Goal: Transaction & Acquisition: Purchase product/service

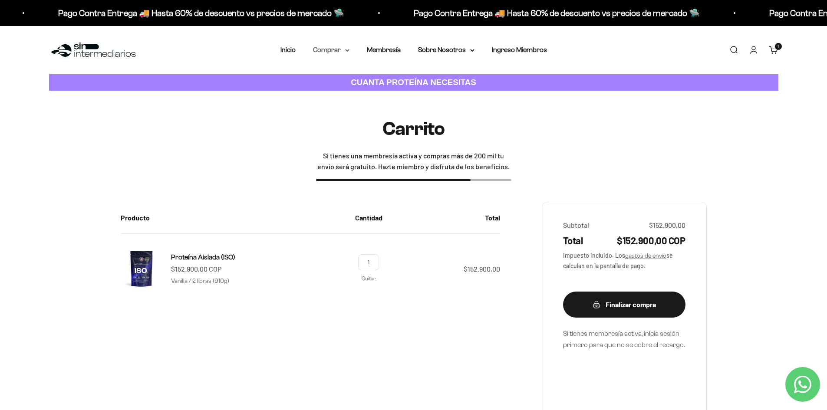
click at [326, 50] on summary "Comprar" at bounding box center [331, 49] width 36 height 11
click at [362, 93] on span "Otros Suplementos" at bounding box center [347, 93] width 58 height 7
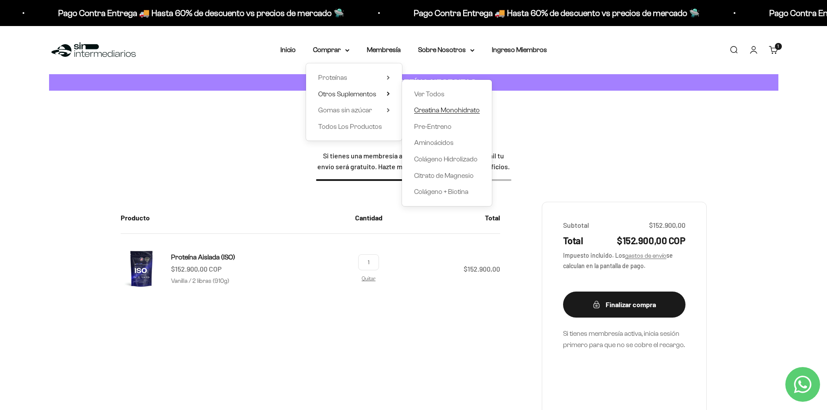
click at [461, 110] on span "Creatina Monohidrato" at bounding box center [447, 109] width 66 height 7
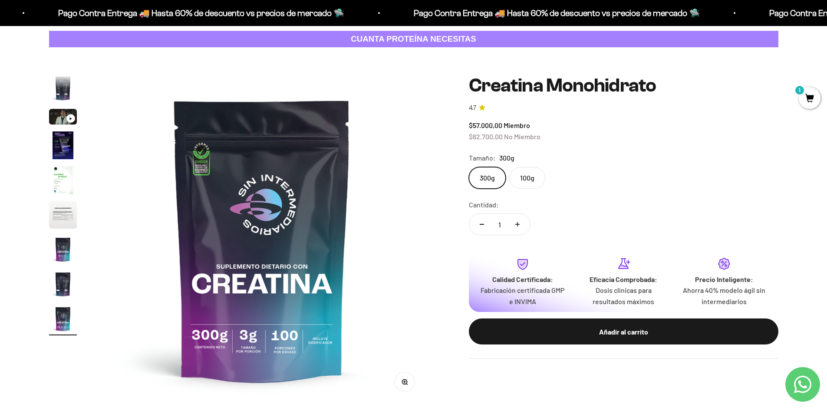
drag, startPoint x: 480, startPoint y: 174, endPoint x: 518, endPoint y: 162, distance: 40.5
click at [479, 174] on label "300g" at bounding box center [487, 178] width 37 height 22
click at [469, 167] on input "300g" at bounding box center [468, 167] width 0 height 0
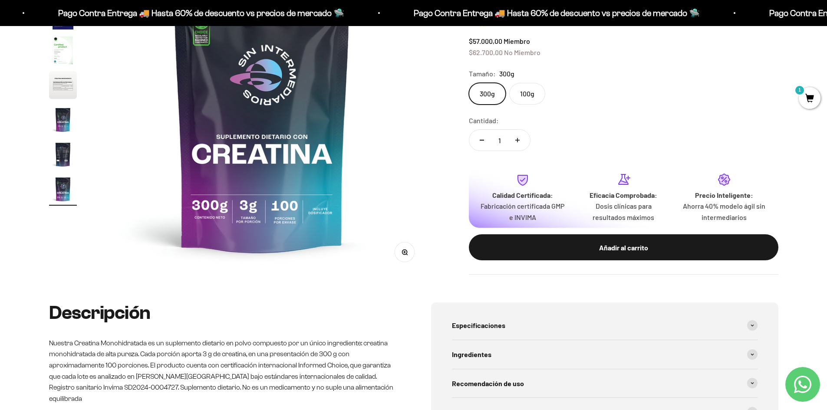
scroll to position [174, 0]
click at [530, 93] on label "100g" at bounding box center [527, 93] width 36 height 22
click at [469, 82] on input "100g" at bounding box center [468, 82] width 0 height 0
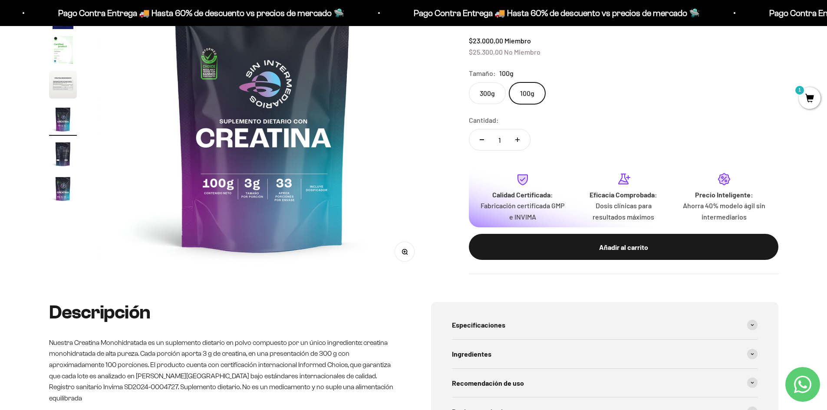
click at [484, 94] on label "300g" at bounding box center [487, 93] width 37 height 22
click at [469, 82] on input "300g" at bounding box center [468, 82] width 0 height 0
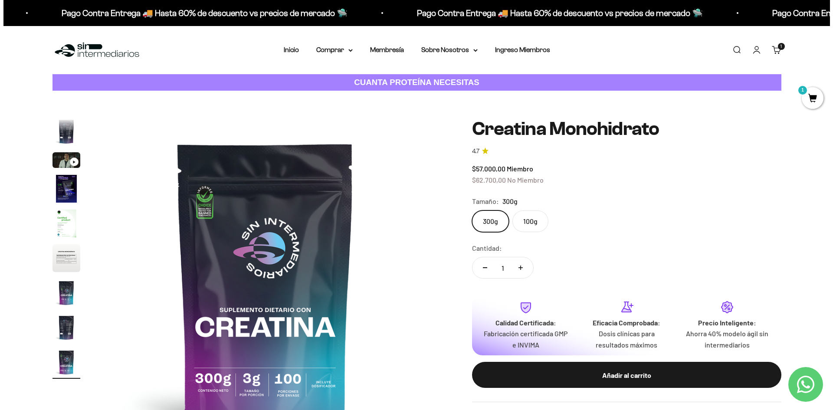
scroll to position [0, 2720]
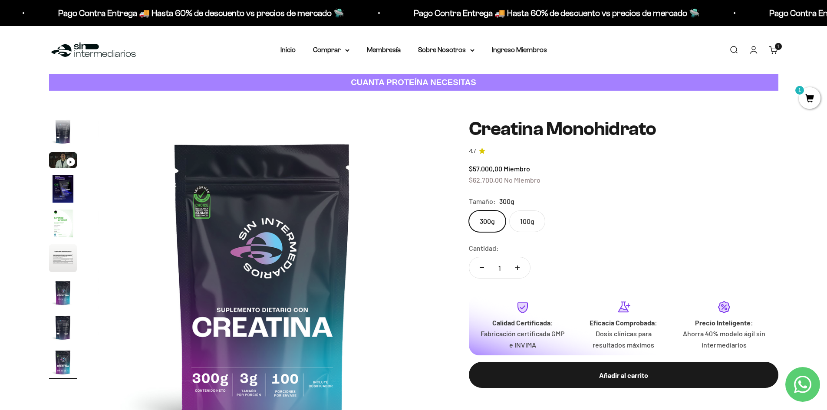
click at [801, 101] on span "1" at bounding box center [810, 98] width 22 height 22
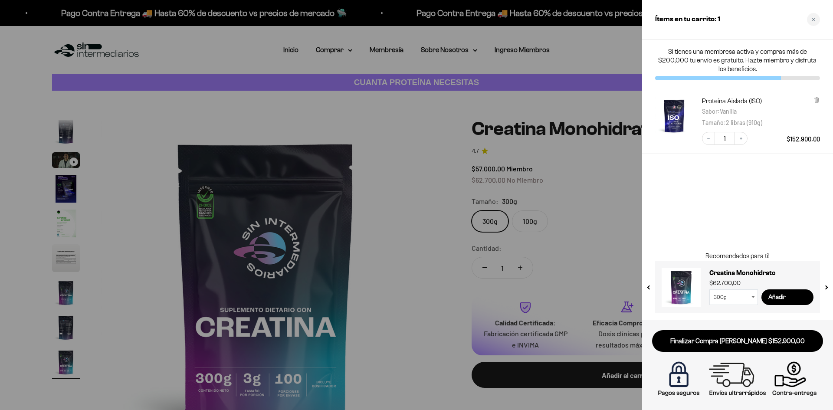
click at [751, 336] on link "Finalizar Compra Segura $152.900,00" at bounding box center [737, 341] width 171 height 22
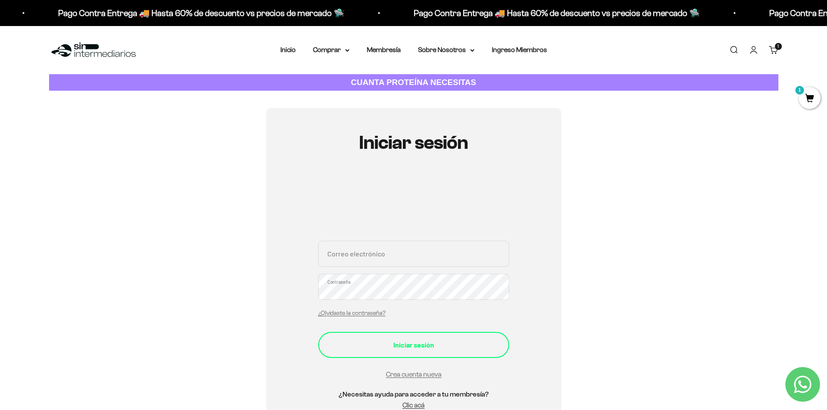
type input "danielamoncada1038@gmail.com"
click at [426, 350] on div "Iniciar sesión" at bounding box center [414, 344] width 156 height 11
click at [405, 345] on div "Iniciar sesión" at bounding box center [414, 344] width 156 height 11
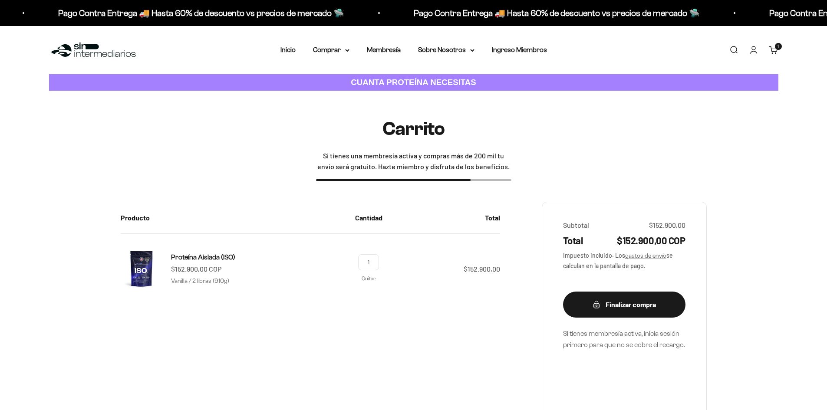
click at [773, 55] on link "Carrito 1 artículo 1" at bounding box center [774, 50] width 10 height 10
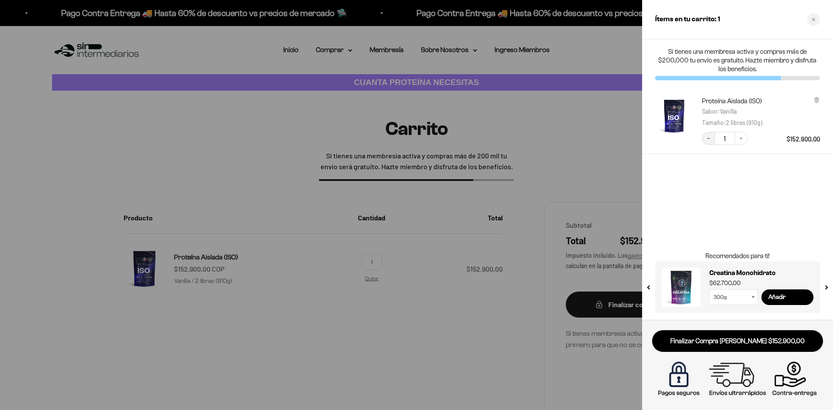
click at [708, 139] on icon "Decrease quantity" at bounding box center [708, 138] width 5 height 5
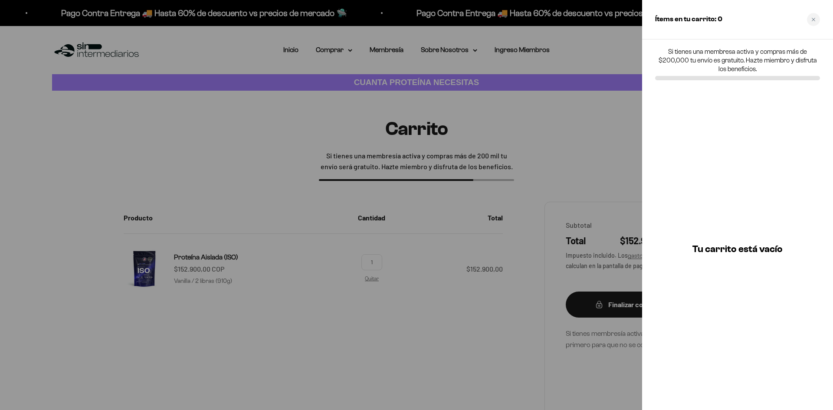
click at [421, 213] on div at bounding box center [416, 205] width 833 height 410
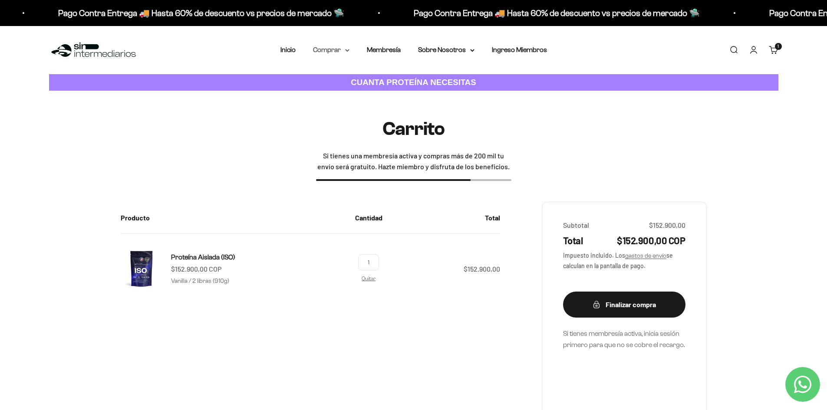
click at [341, 49] on summary "Comprar" at bounding box center [331, 49] width 36 height 11
click at [356, 97] on span "Otros Suplementos" at bounding box center [347, 93] width 58 height 7
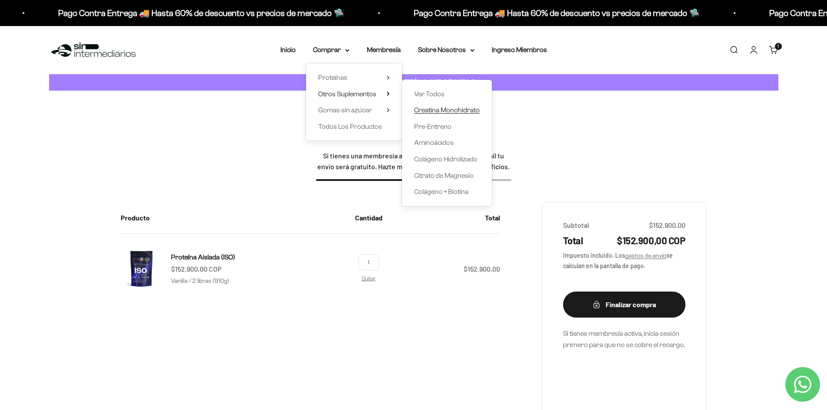
click at [431, 110] on span "Creatina Monohidrato" at bounding box center [447, 109] width 66 height 7
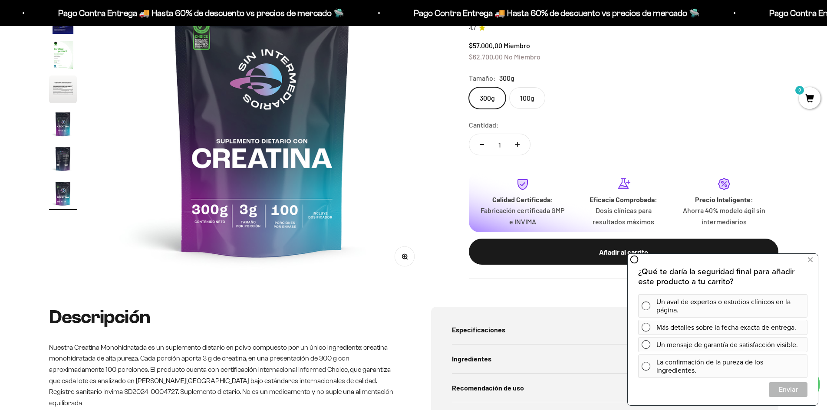
scroll to position [174, 0]
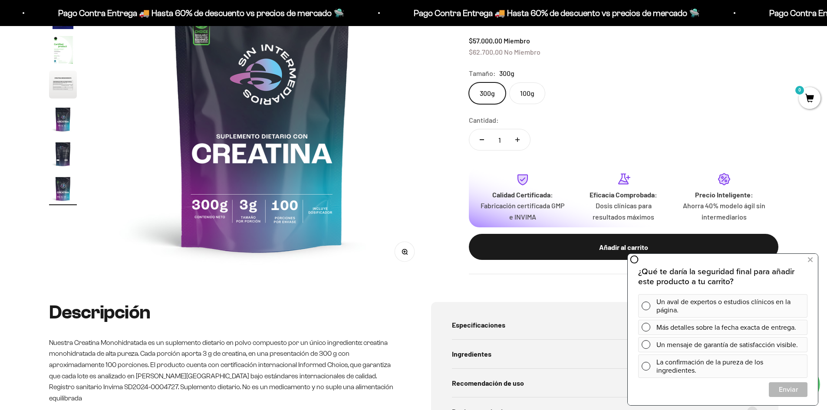
click at [538, 98] on label "100g" at bounding box center [527, 93] width 36 height 22
click at [469, 82] on input "100g" at bounding box center [468, 82] width 0 height 0
